Goal: Complete application form: Complete application form

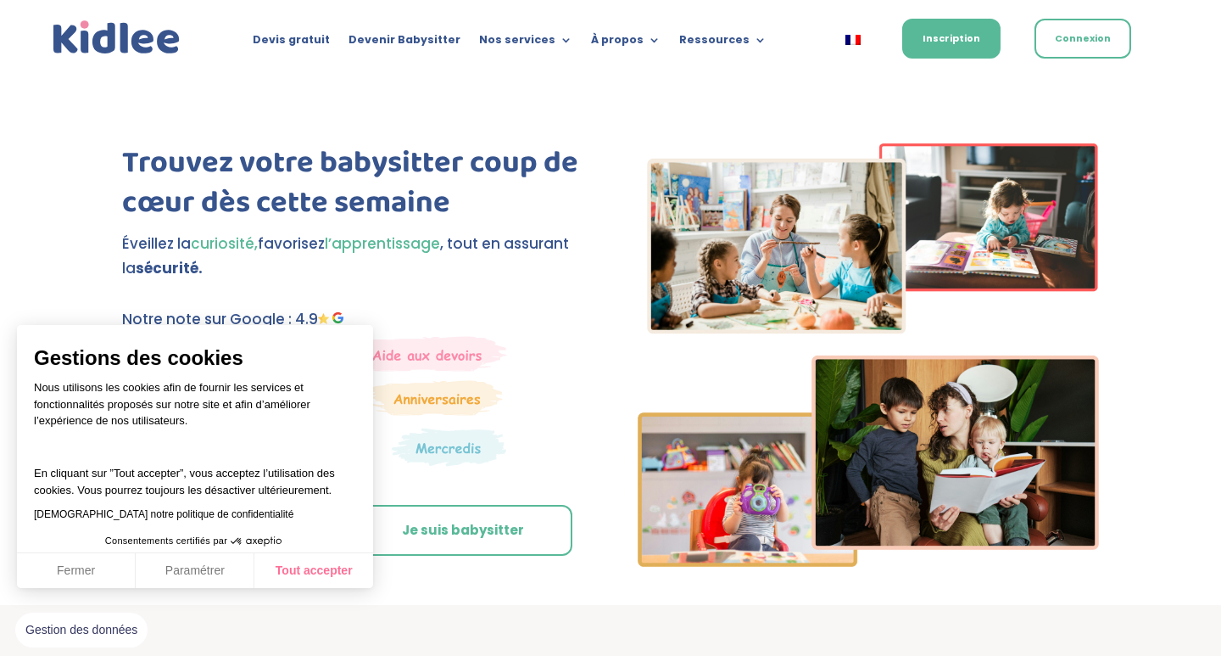
click at [326, 573] on button "Tout accepter" at bounding box center [313, 571] width 119 height 36
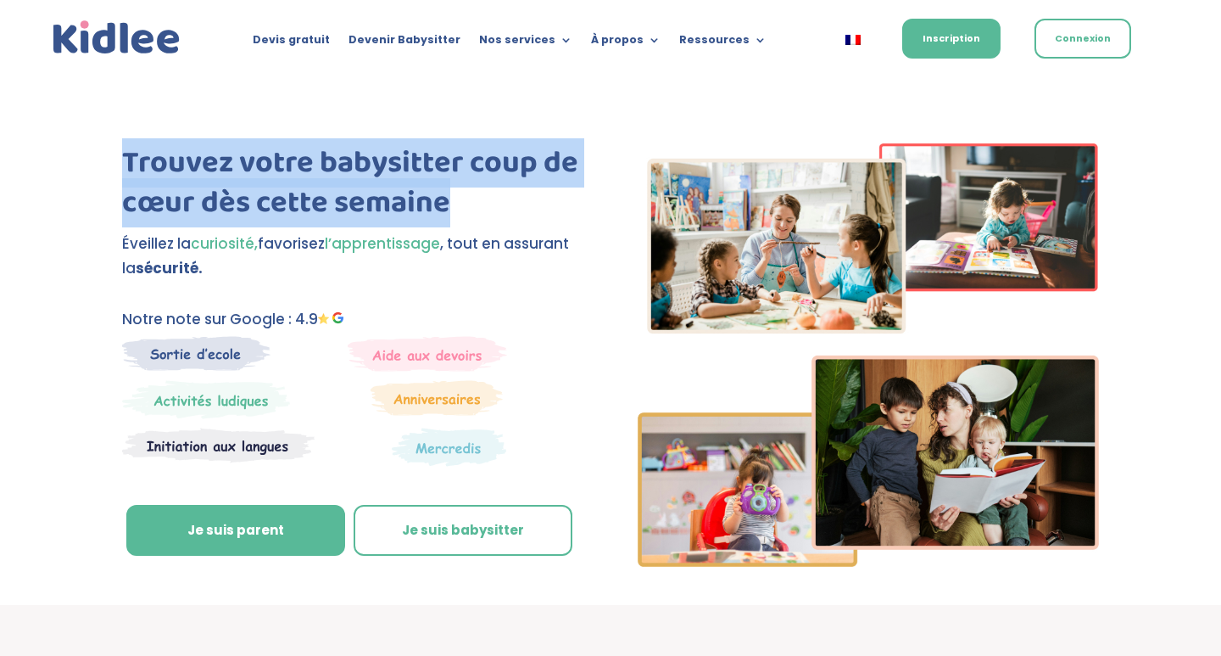
drag, startPoint x: 461, startPoint y: 211, endPoint x: 120, endPoint y: 141, distance: 349.0
click at [120, 141] on div "Trouvez votre babysitter coup de cœur dès cette semaine Éveillez la curiosité, …" at bounding box center [610, 340] width 1221 height 530
copy h1 "Trouvez votre babysitter coup de cœur dès cette semaine"
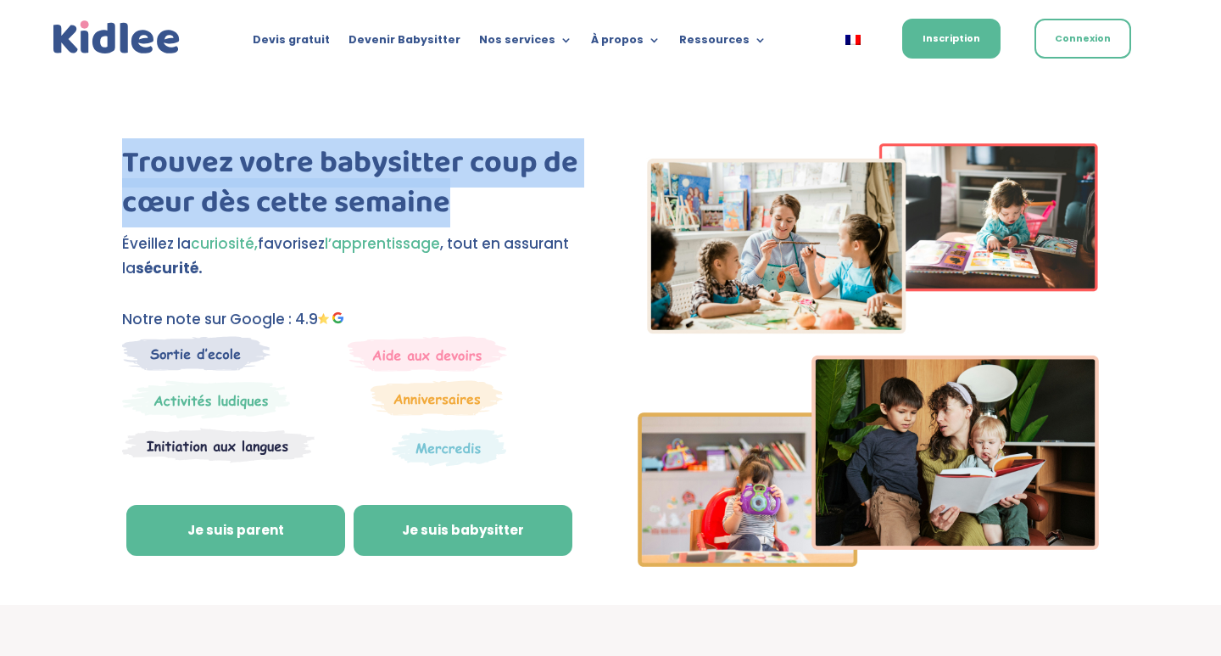
click at [382, 528] on link "Je suis babysitter" at bounding box center [463, 530] width 219 height 51
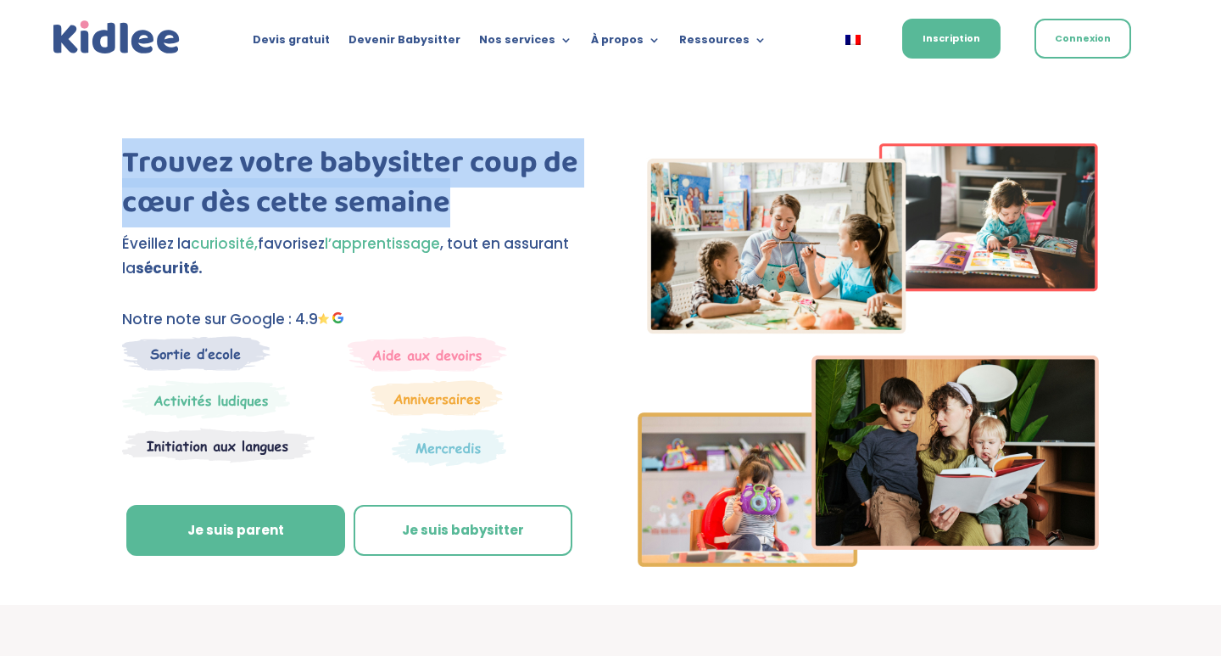
click at [263, 433] on img at bounding box center [218, 445] width 193 height 36
click at [229, 432] on img at bounding box center [218, 445] width 193 height 36
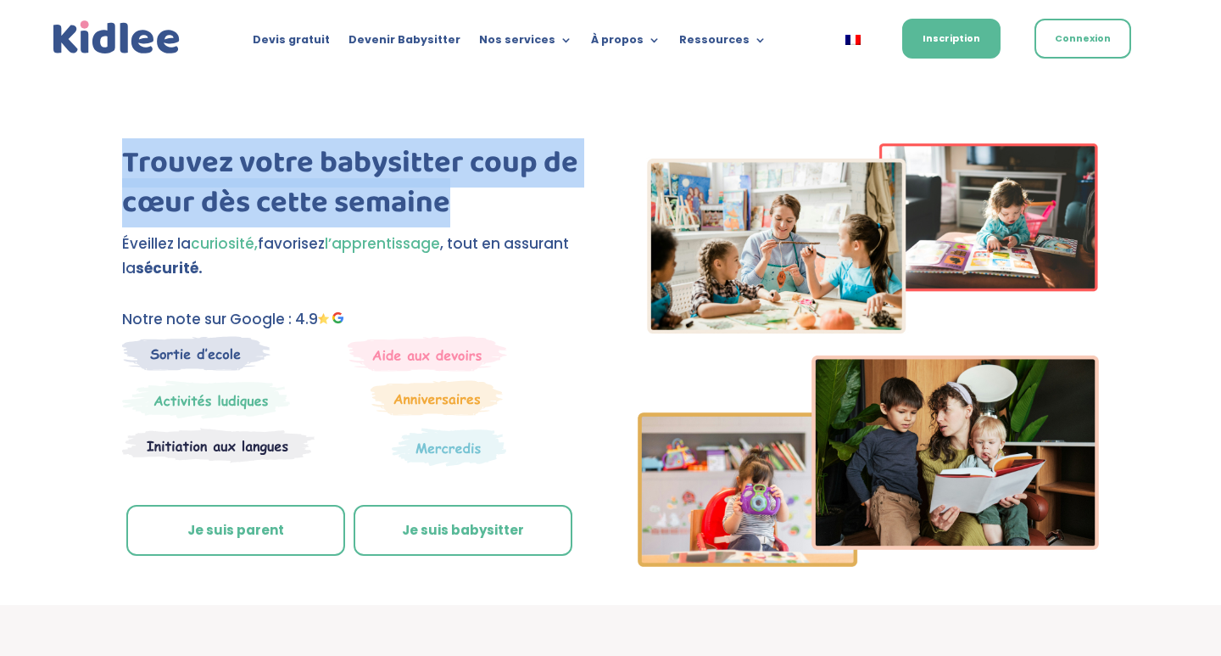
click at [262, 537] on link "Je suis parent" at bounding box center [235, 530] width 219 height 51
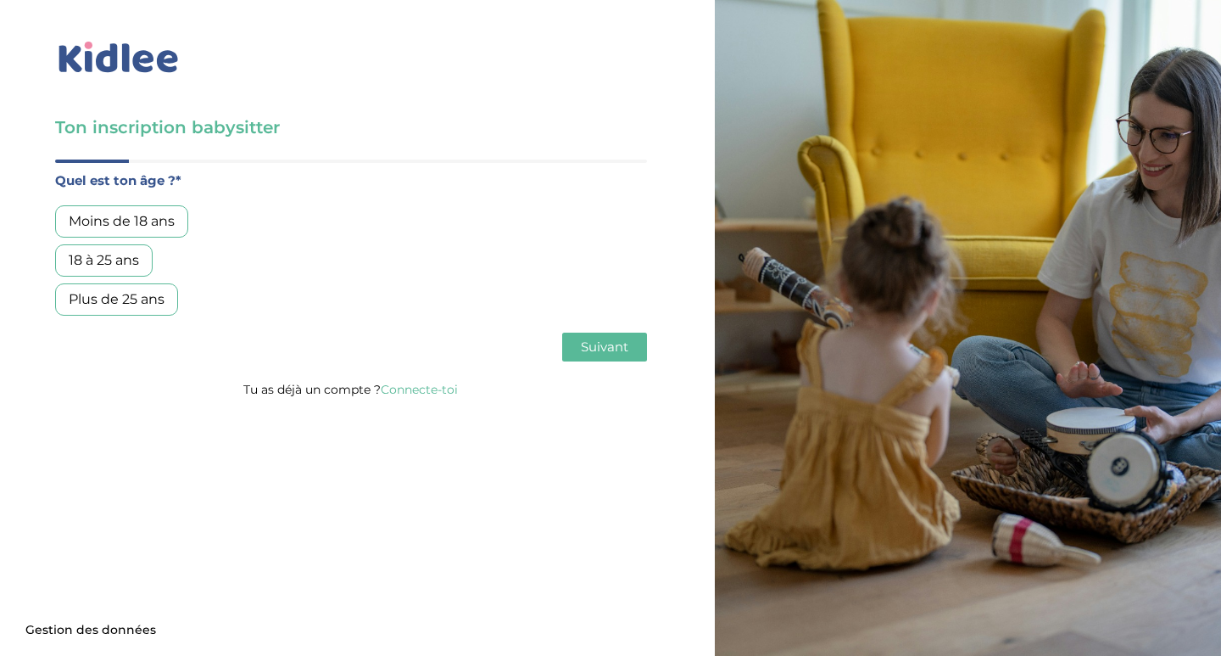
click at [123, 260] on div "18 à 25 ans" at bounding box center [104, 260] width 98 height 32
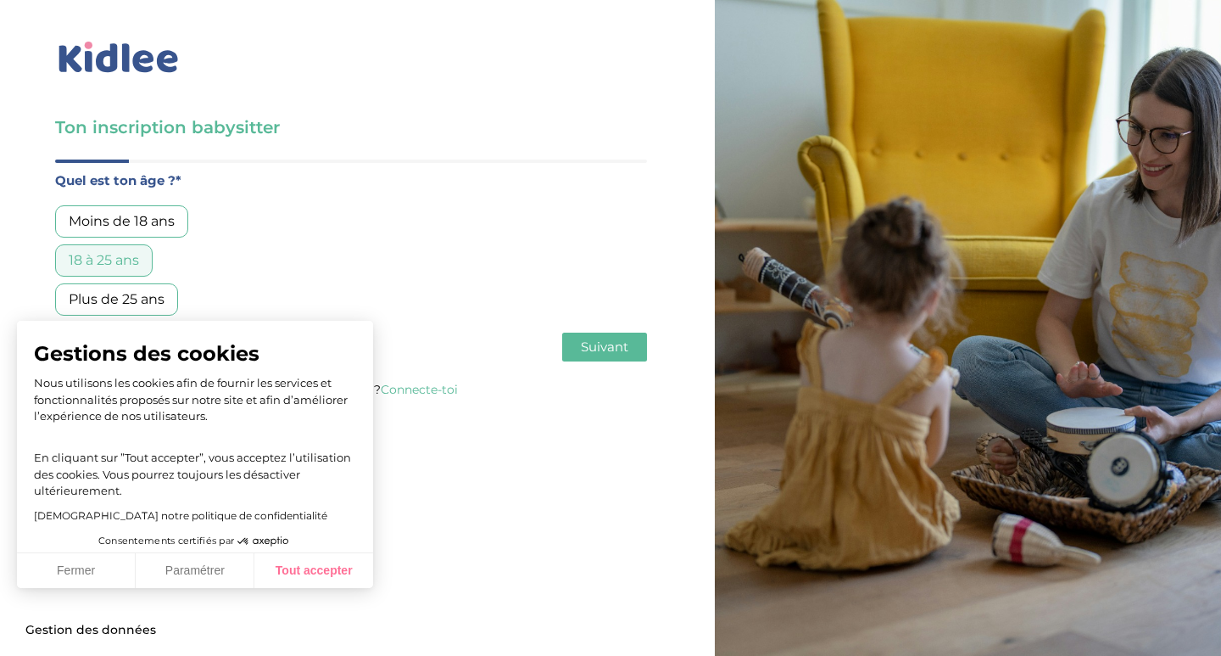
click at [325, 573] on button "Tout accepter" at bounding box center [313, 571] width 119 height 36
checkbox input "true"
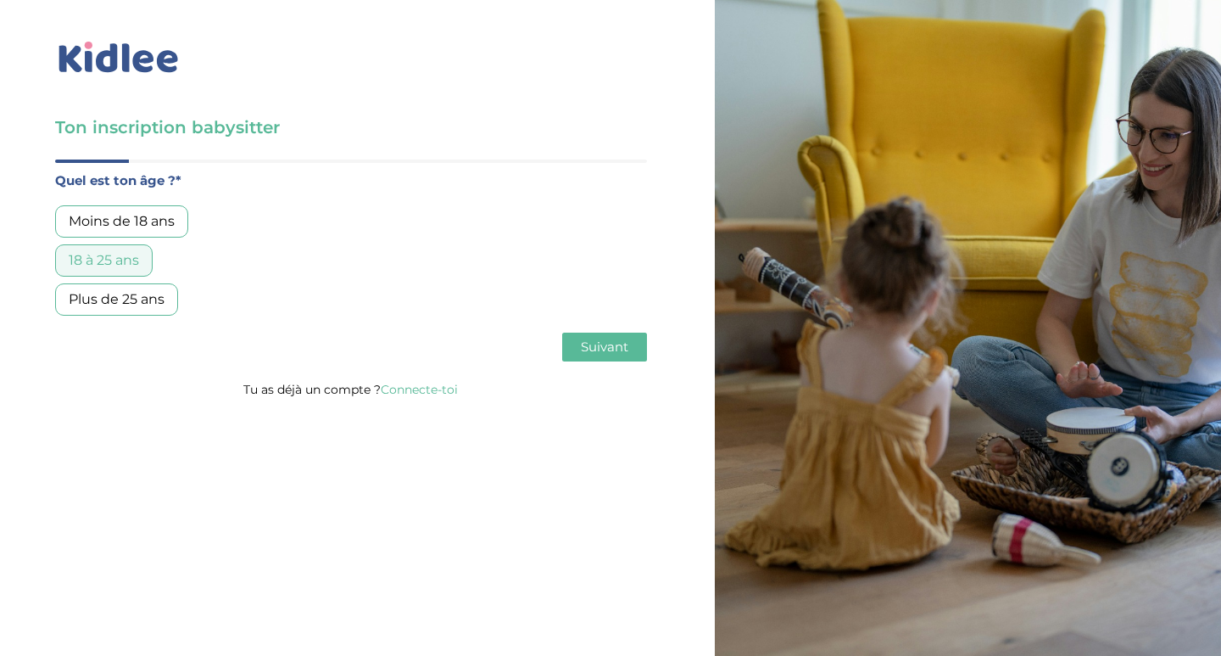
click at [603, 346] on span "Suivant" at bounding box center [604, 346] width 47 height 16
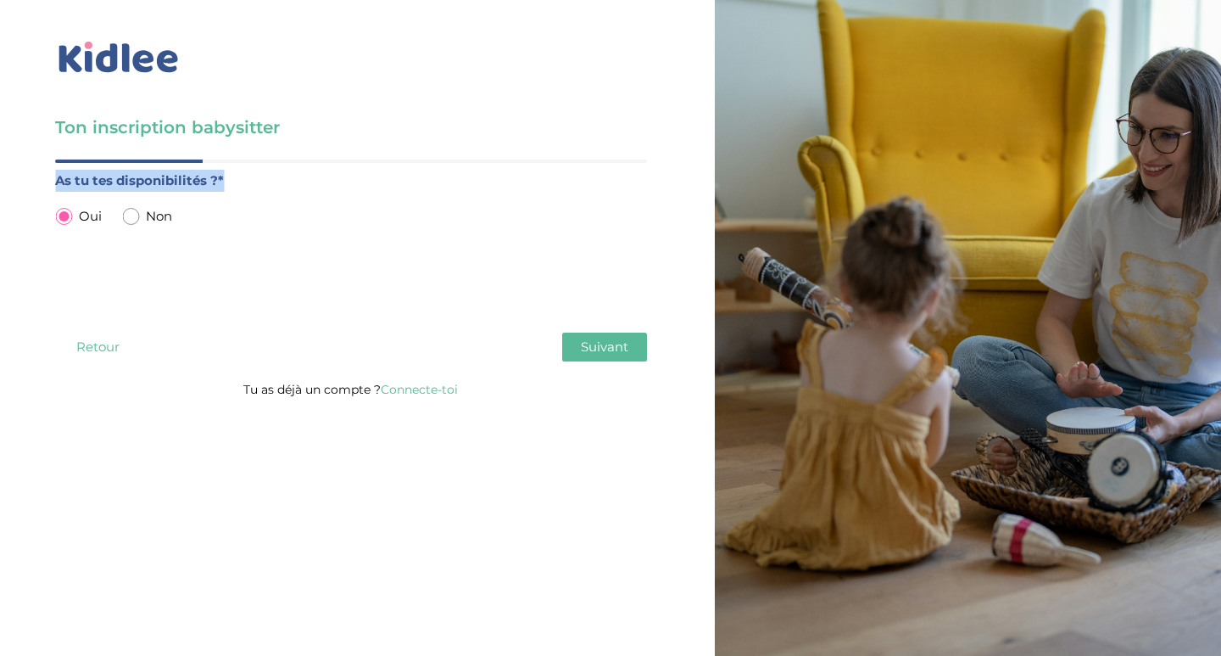
drag, startPoint x: 249, startPoint y: 175, endPoint x: 10, endPoint y: 167, distance: 239.3
click at [10, 167] on div "Ton inscription babysitter Merci de vérifier que tous les champs sont remplis a…" at bounding box center [351, 204] width 728 height 409
copy div "Quel est ton âge ?* Moins de 18 ans 18 à 25 ans Plus de 25 ans As tu tes dispon…"
click at [300, 236] on div "As tu tes disponibilités ?* Oui Non" at bounding box center [351, 243] width 592 height 146
click at [189, 176] on label "As tu tes disponibilités ?*" at bounding box center [351, 181] width 592 height 22
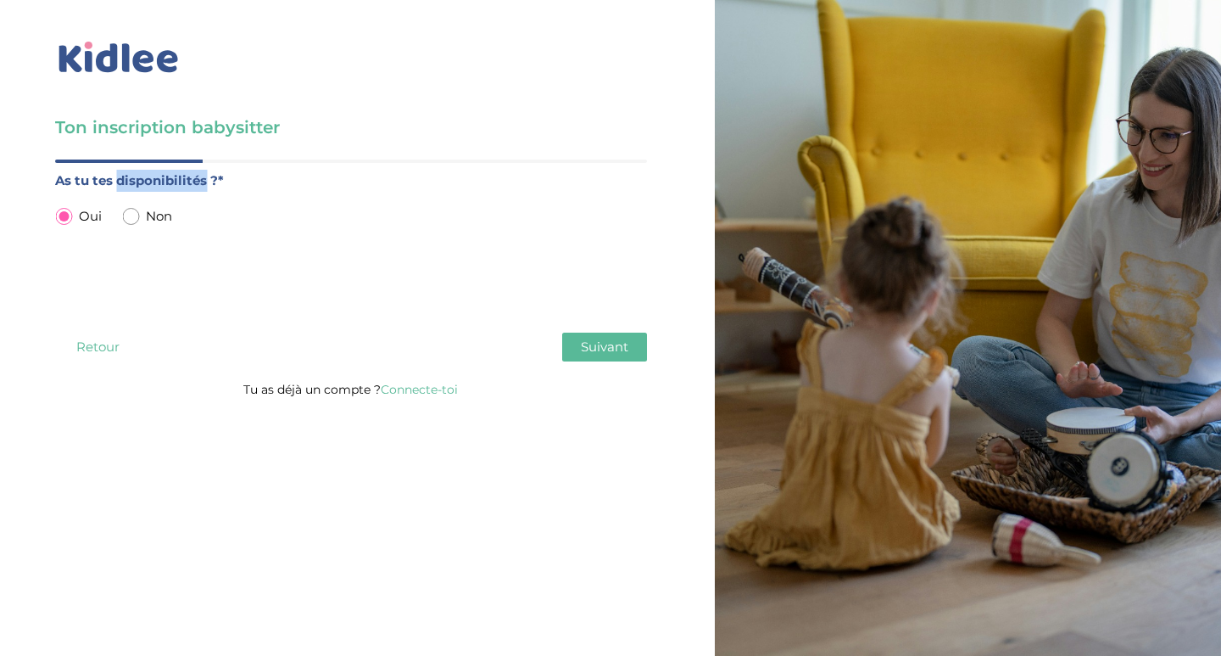
click at [189, 176] on label "As tu tes disponibilités ?*" at bounding box center [351, 181] width 592 height 22
copy label "disponibilités"
click at [136, 218] on input "radio" at bounding box center [130, 216] width 17 height 17
radio input "true"
radio input "false"
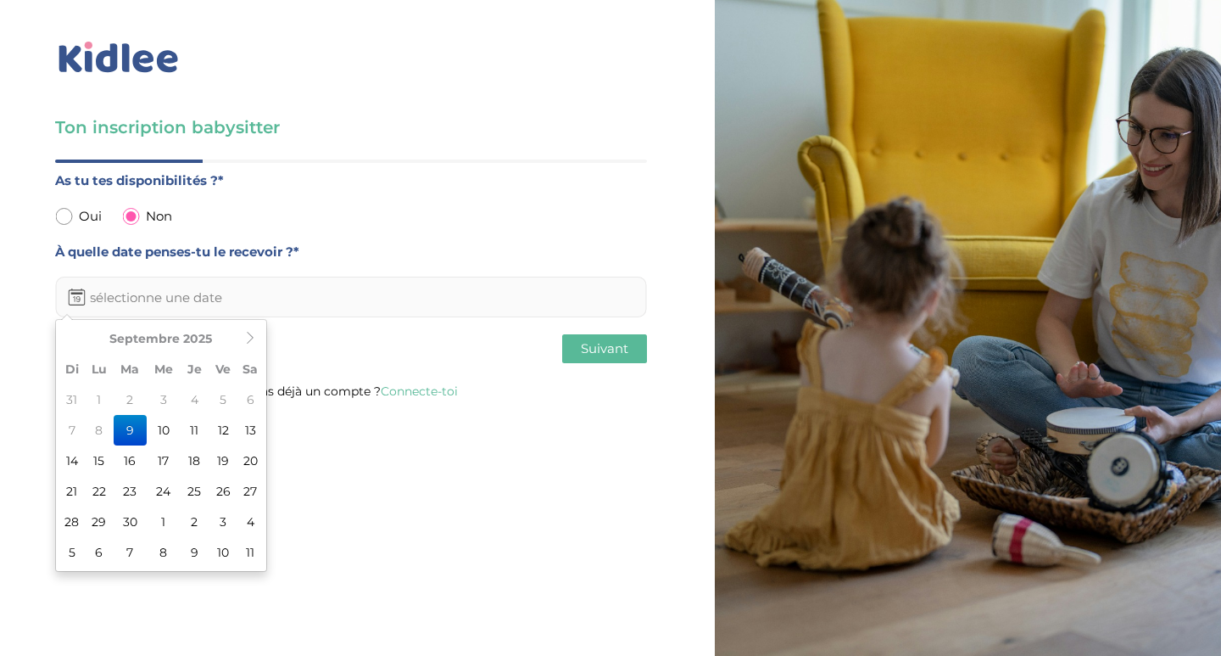
click at [254, 293] on input "text" at bounding box center [351, 297] width 592 height 41
click at [249, 337] on icon at bounding box center [250, 338] width 12 height 12
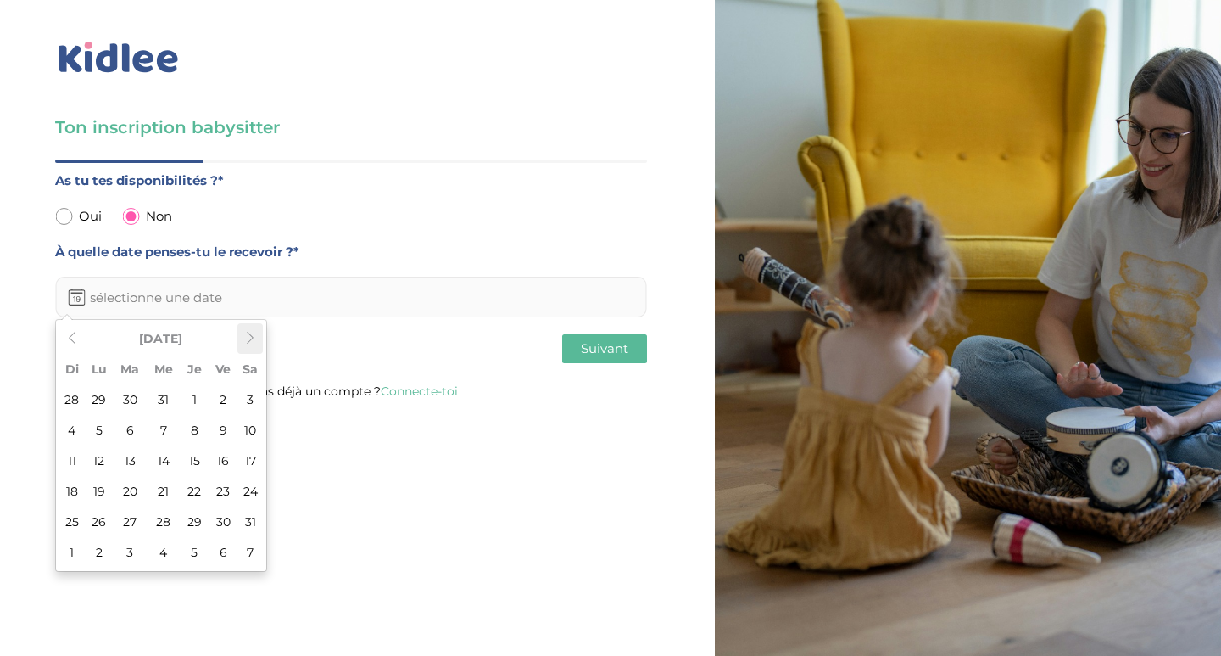
click at [249, 337] on icon at bounding box center [250, 338] width 12 height 12
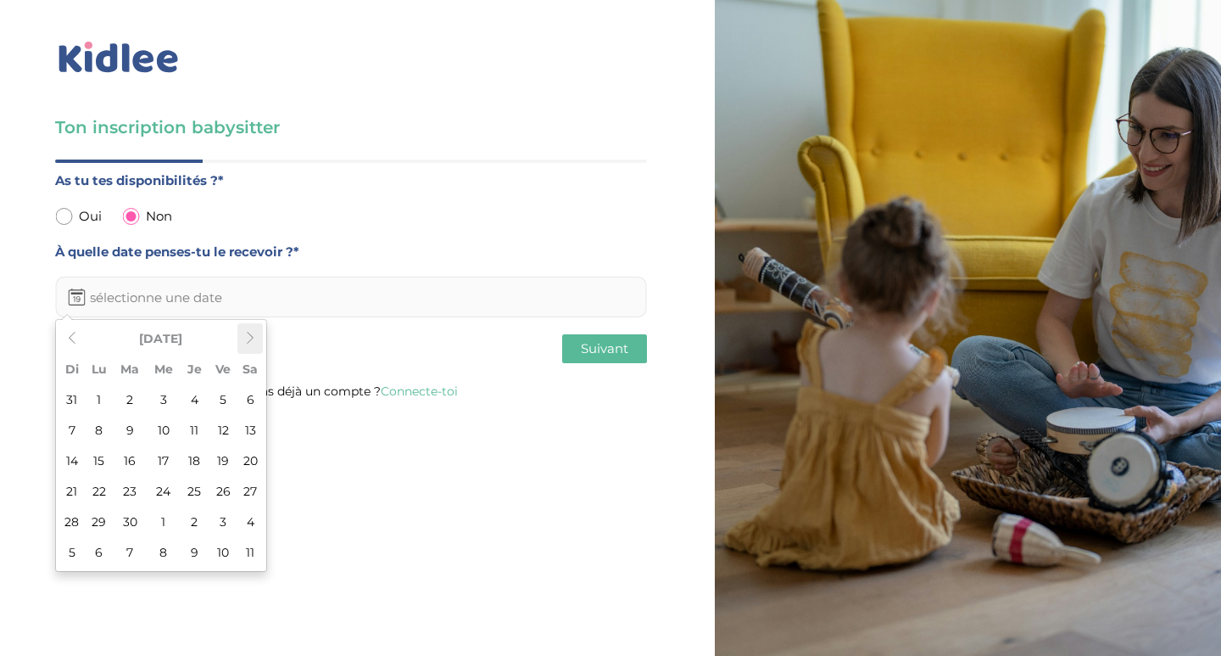
click at [249, 337] on icon at bounding box center [250, 338] width 12 height 12
click at [196, 512] on td "30" at bounding box center [194, 521] width 29 height 31
type input "30-07-2026"
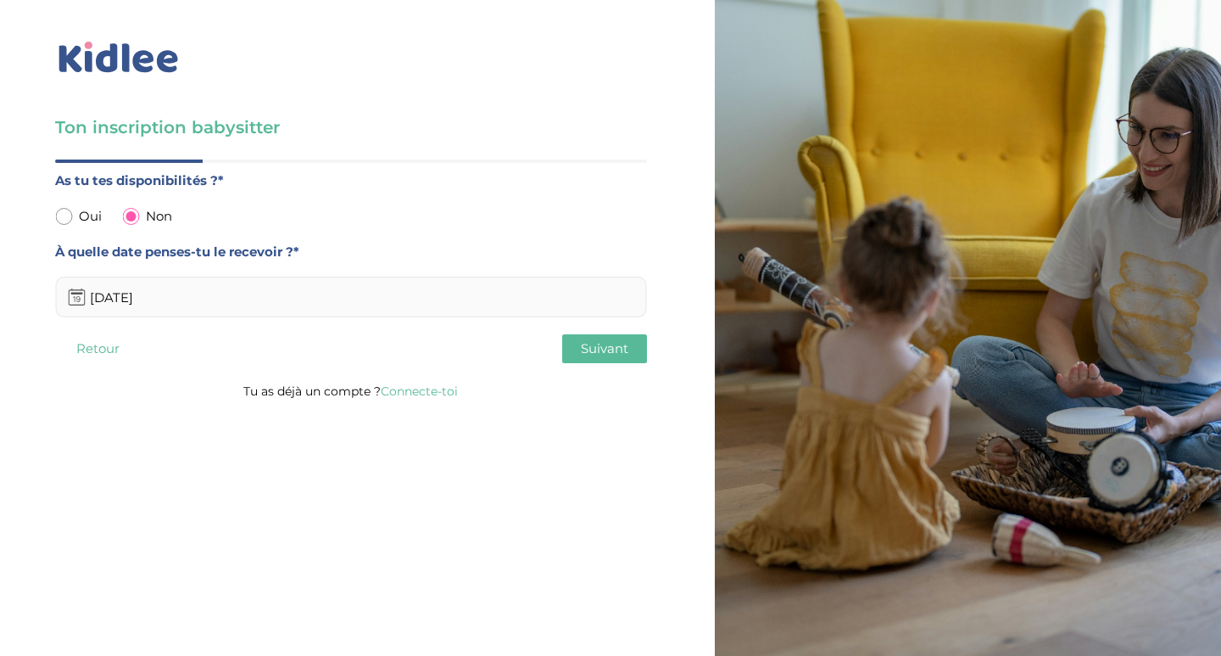
click at [599, 344] on span "Suivant" at bounding box center [604, 348] width 47 height 16
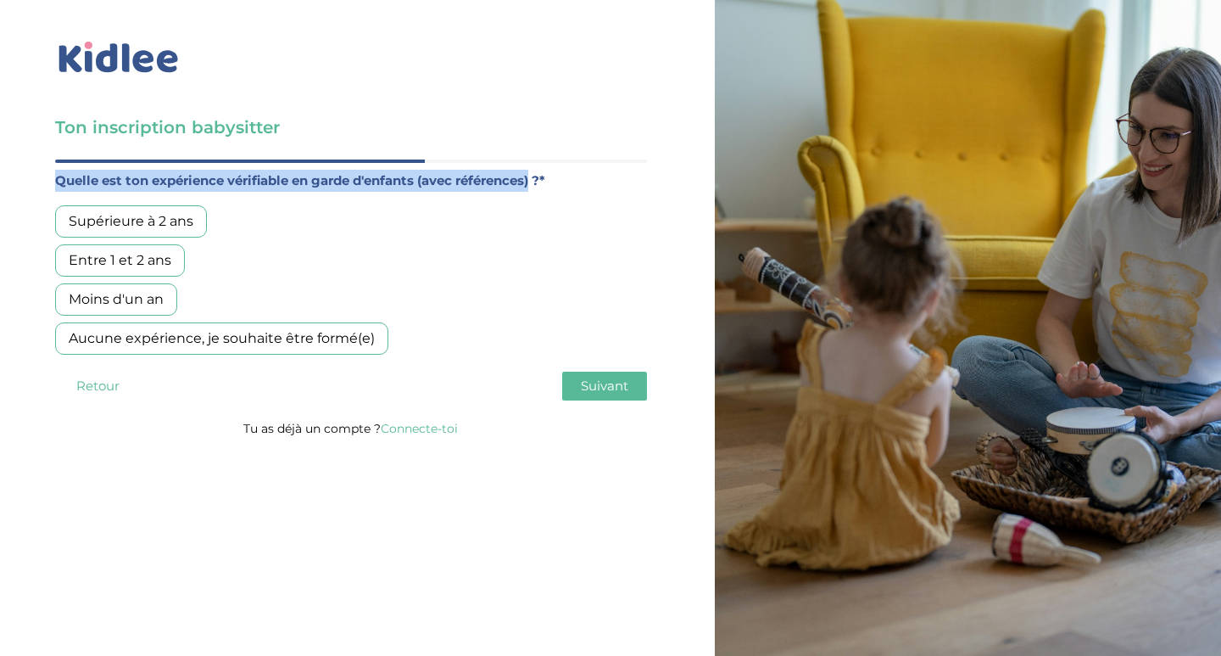
drag, startPoint x: 538, startPoint y: 183, endPoint x: 54, endPoint y: 188, distance: 483.5
click at [54, 188] on div "Ton inscription babysitter Merci de vérifier que tous les champs sont remplis a…" at bounding box center [351, 224] width 728 height 448
copy div "Quel est ton âge ?* Moins de 18 ans 18 à 25 ans Plus de 25 ans As tu tes dispon…"
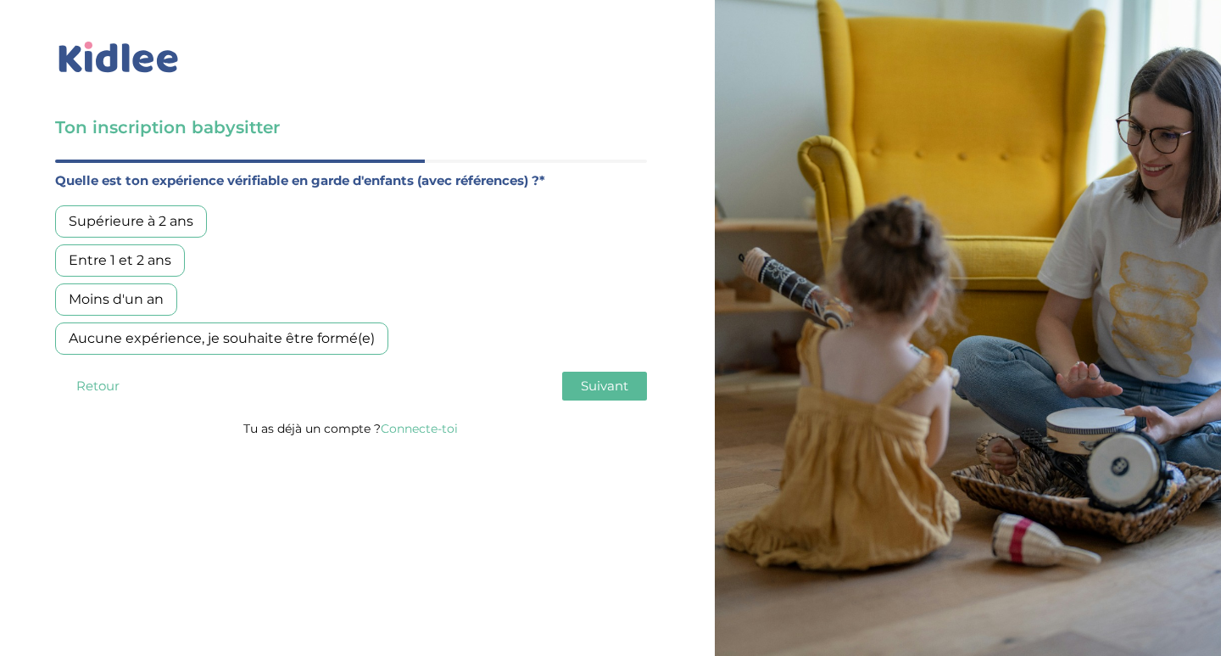
click at [147, 344] on div "Aucune expérience, je souhaite être formé(e)" at bounding box center [221, 338] width 333 height 32
drag, startPoint x: 72, startPoint y: 333, endPoint x: 376, endPoint y: 340, distance: 303.7
click at [377, 342] on div "Aucune expérience, je souhaite être formé(e)" at bounding box center [221, 338] width 333 height 32
copy div "Aucune expérience, je souhaite être formé(e)"
click at [620, 391] on span "Suivant" at bounding box center [604, 385] width 47 height 16
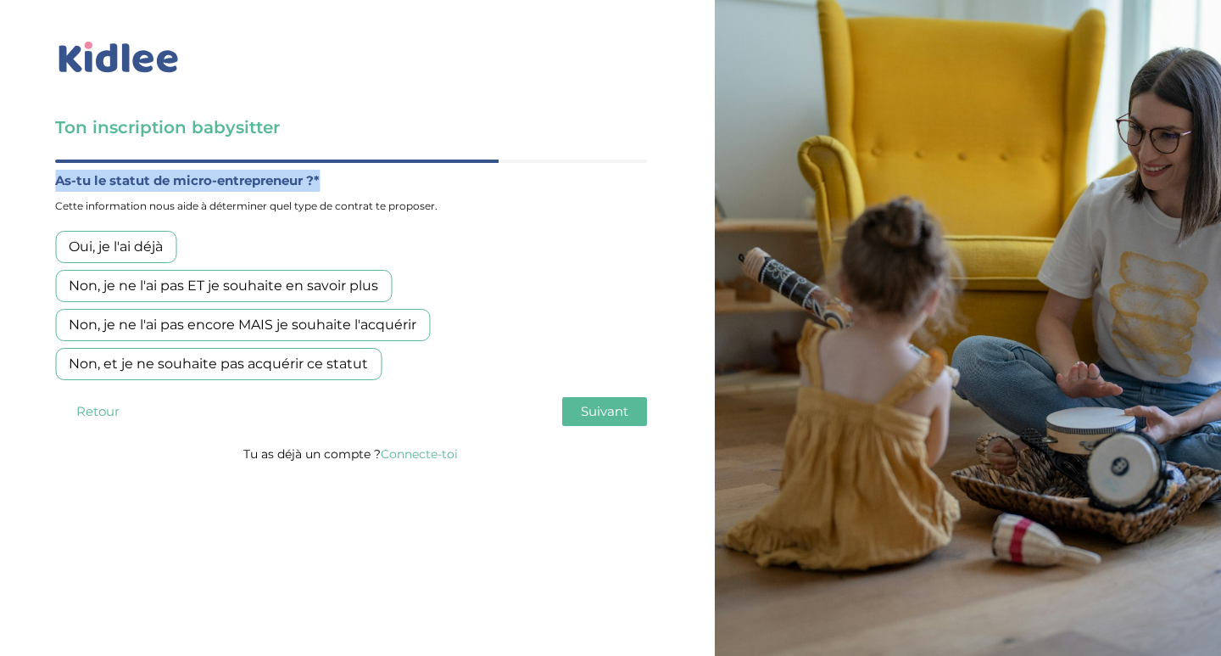
drag, startPoint x: 56, startPoint y: 176, endPoint x: 327, endPoint y: 179, distance: 271.4
click at [327, 179] on label "As-tu le statut de micro-entrepreneur ?*" at bounding box center [351, 181] width 592 height 22
copy label "As-tu le statut de micro-entrepreneur ?*"
drag, startPoint x: 364, startPoint y: 364, endPoint x: 64, endPoint y: 359, distance: 299.5
click at [64, 360] on div "Non, et je ne souhaite pas acquérir ce statut" at bounding box center [218, 364] width 327 height 32
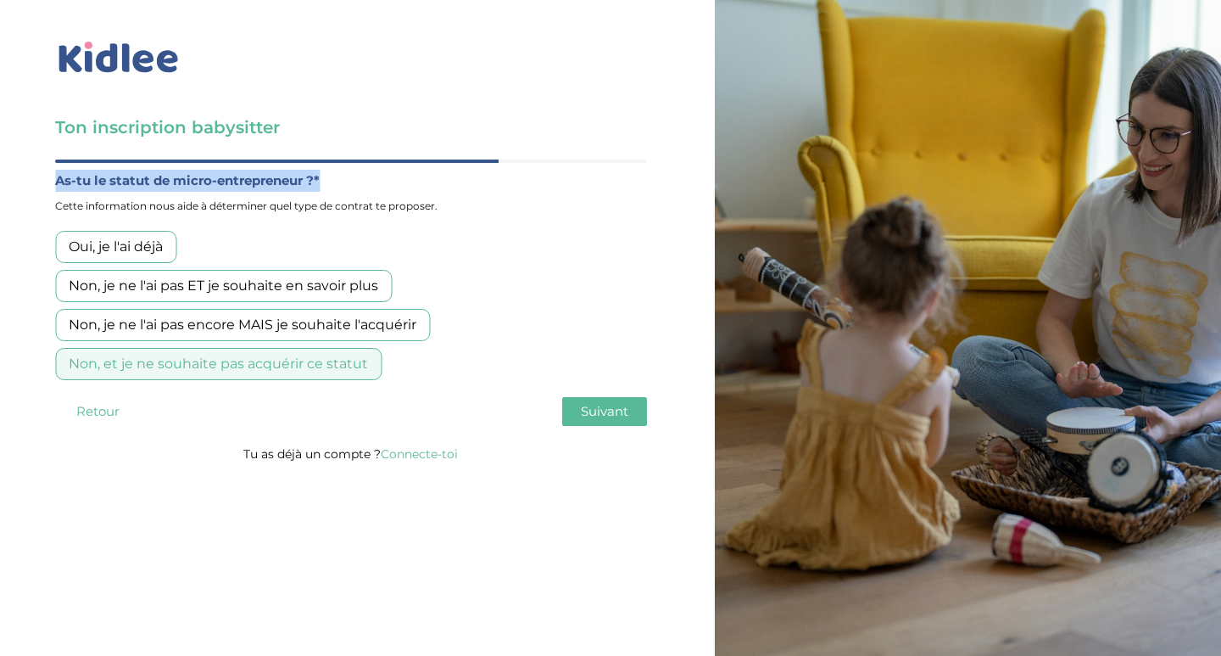
copy div "Non, et je ne souhaite pas acquérir ce statut"
click at [411, 323] on div "Non, je ne l'ai pas encore MAIS je souhaite l'acquérir" at bounding box center [242, 325] width 375 height 32
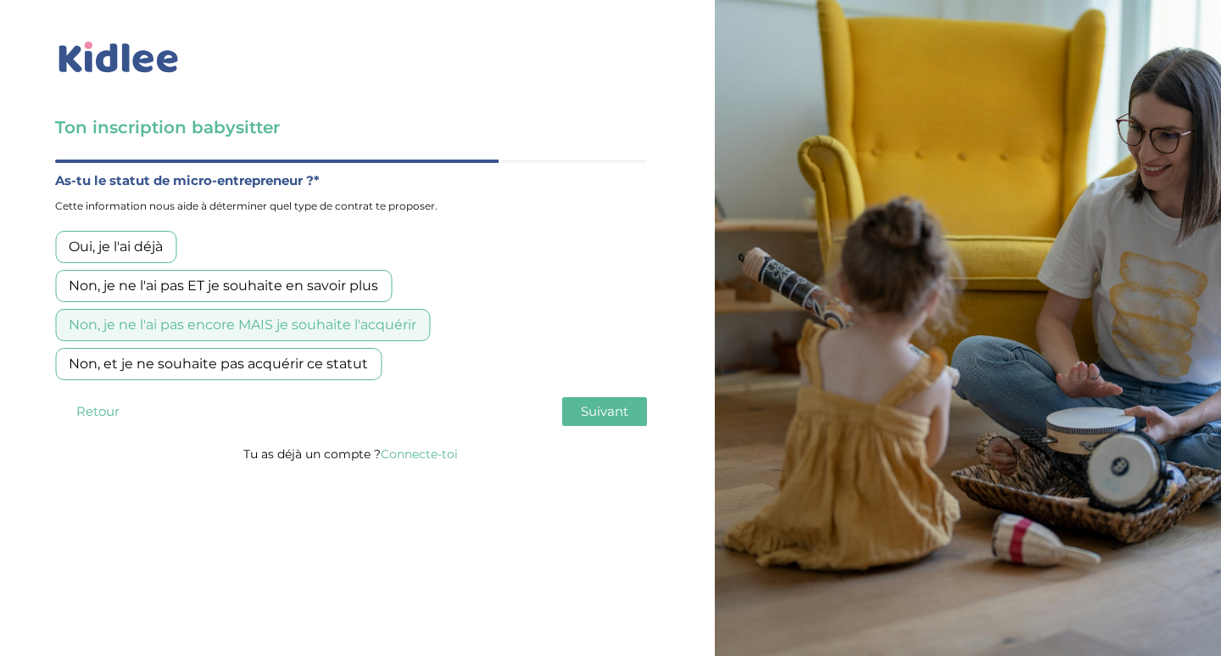
click at [585, 412] on span "Suivant" at bounding box center [604, 411] width 47 height 16
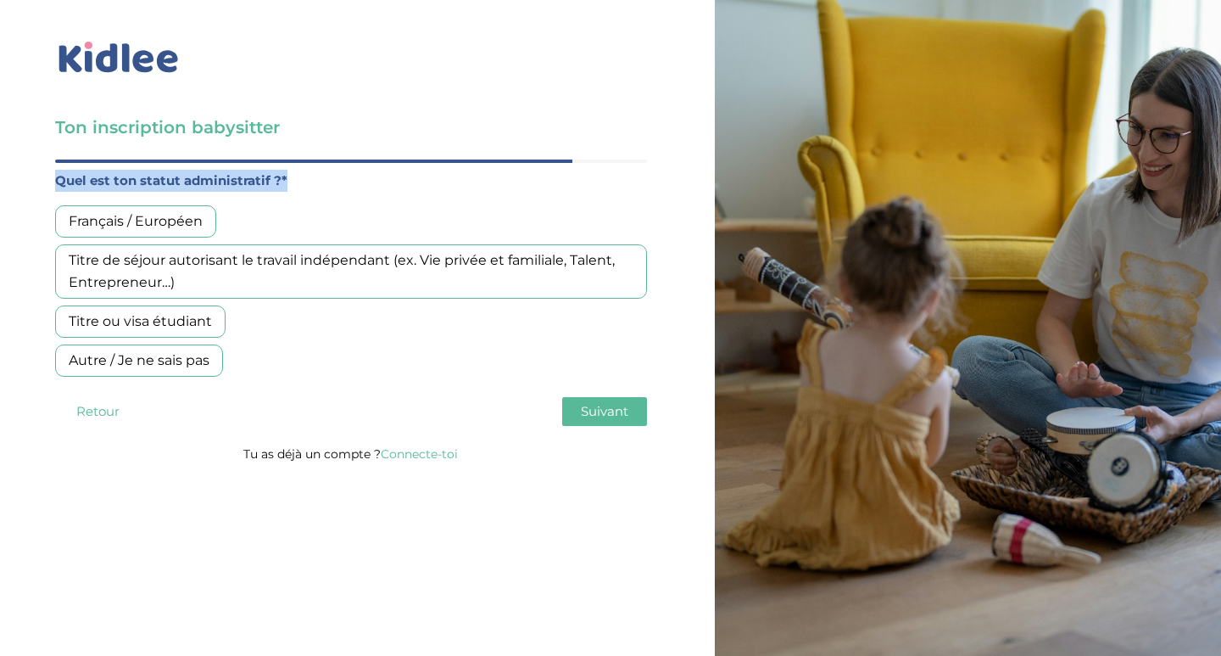
drag, startPoint x: 53, startPoint y: 177, endPoint x: 281, endPoint y: 193, distance: 228.7
click at [281, 193] on div "Ton inscription babysitter Merci de vérifier que tous les champs sont remplis a…" at bounding box center [351, 236] width 728 height 473
click at [285, 185] on label "Quel est ton statut administratif ?*" at bounding box center [351, 181] width 592 height 22
drag, startPoint x: 284, startPoint y: 183, endPoint x: 56, endPoint y: 178, distance: 228.2
click at [56, 178] on label "Quel est ton statut administratif ?*" at bounding box center [351, 181] width 592 height 22
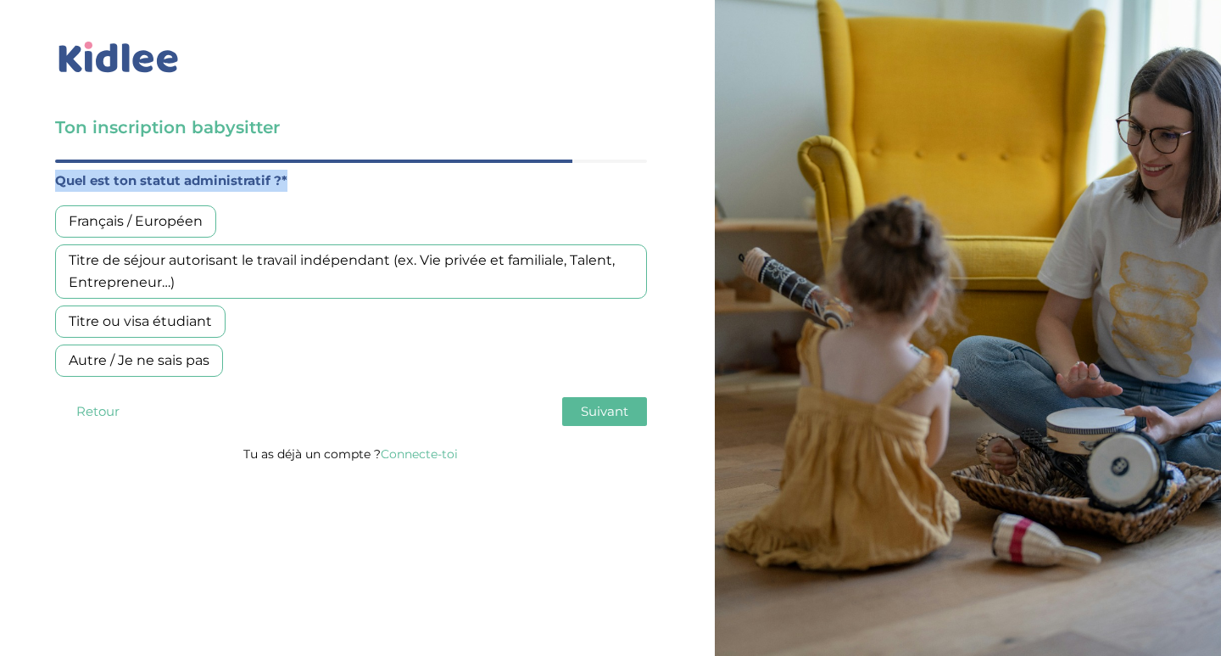
copy label "Quel est ton statut administratif ?*"
drag, startPoint x: 251, startPoint y: 355, endPoint x: 58, endPoint y: 212, distance: 240.2
click at [59, 213] on div "Français / Européen Titre de séjour autorisant le travail indépendant (ex. Vie …" at bounding box center [351, 290] width 592 height 171
copy div "Français / Européen Titre de séjour autorisant le travail indépendant (ex. Vie …"
click at [309, 346] on div "Français / Européen Titre de séjour autorisant le travail indépendant (ex. Vie …" at bounding box center [351, 290] width 592 height 171
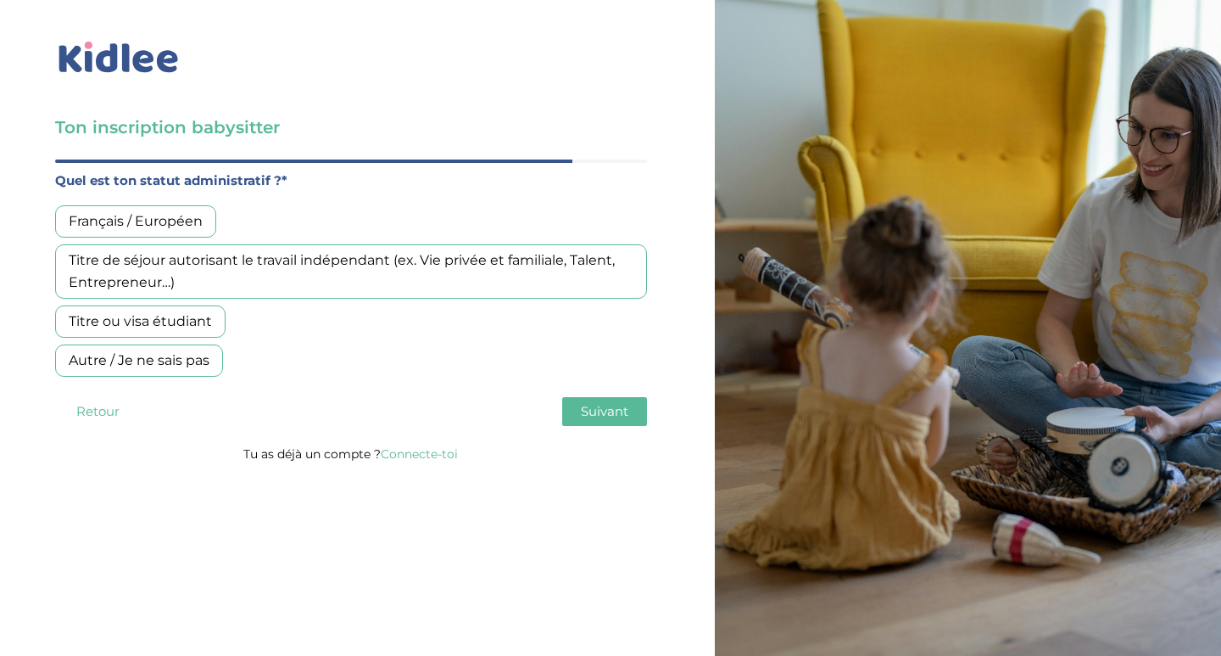
click at [159, 218] on div "Français / Européen" at bounding box center [135, 221] width 161 height 32
click at [581, 414] on span "Suivant" at bounding box center [604, 411] width 47 height 16
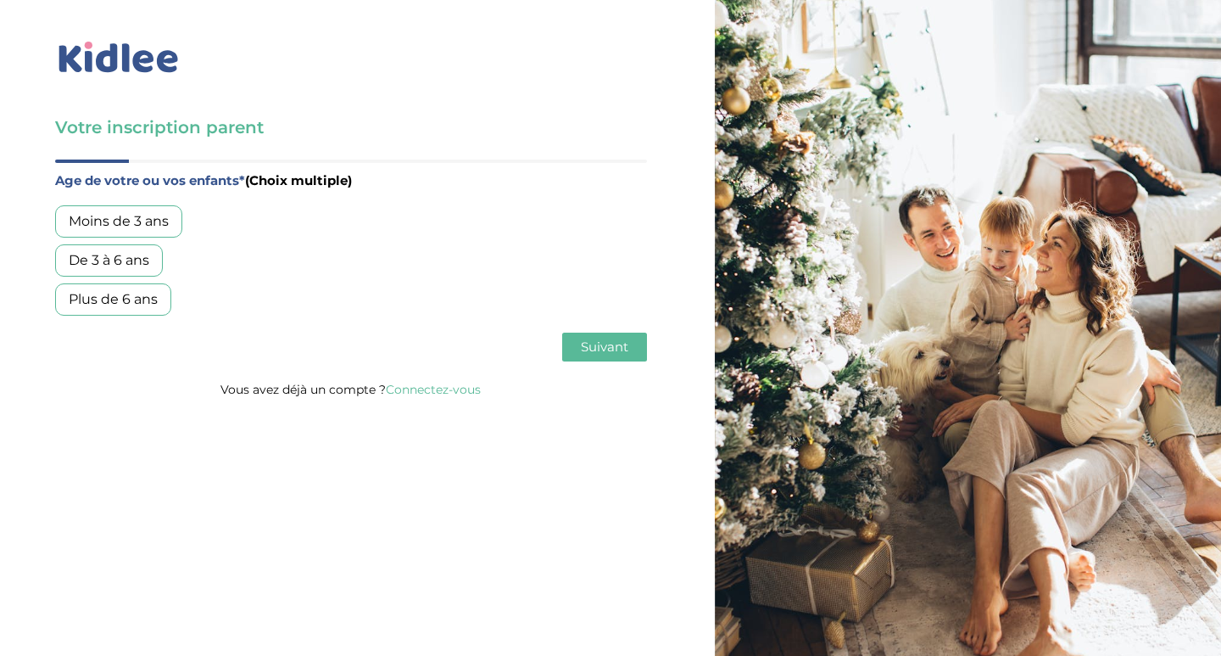
click at [144, 260] on div "De 3 à 6 ans" at bounding box center [109, 260] width 108 height 32
click at [637, 351] on button "Suivant" at bounding box center [604, 346] width 85 height 29
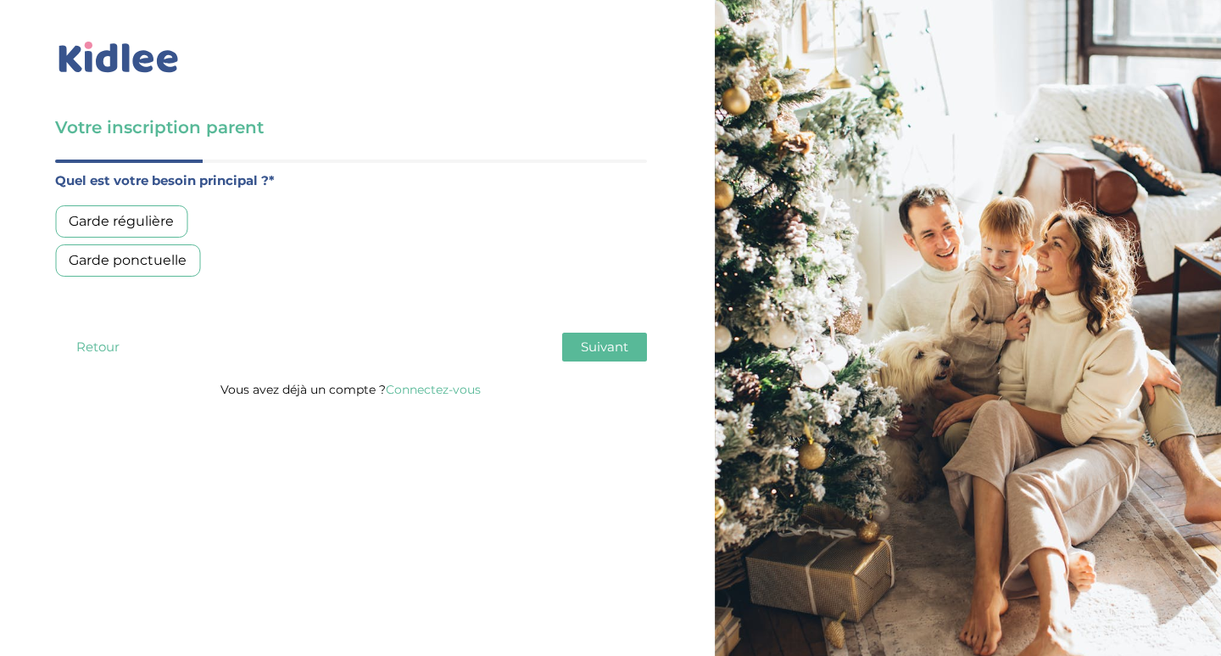
click at [152, 223] on div "Garde régulière" at bounding box center [121, 221] width 132 height 32
click at [589, 353] on span "Suivant" at bounding box center [604, 346] width 47 height 16
click at [187, 220] on div "Moins de 30h/mois" at bounding box center [132, 221] width 155 height 32
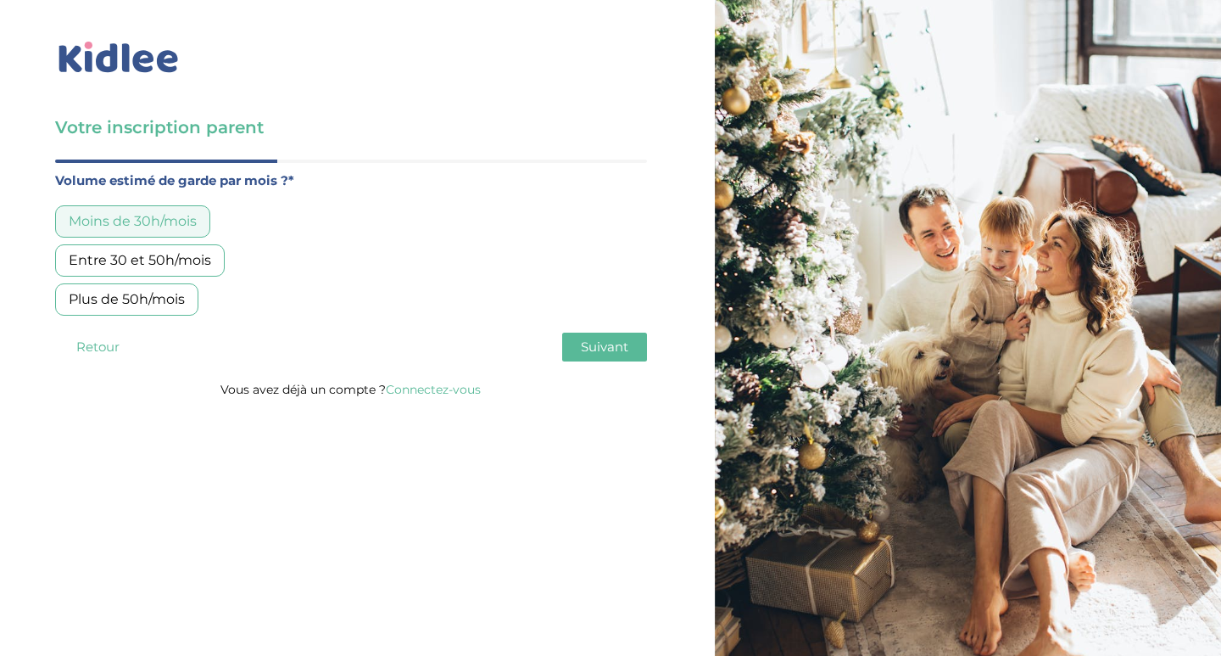
click at [636, 349] on button "Suivant" at bounding box center [604, 346] width 85 height 29
